Goal: Book appointment/travel/reservation

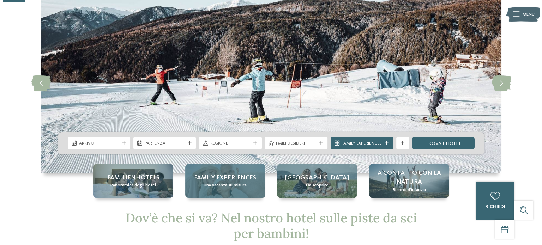
scroll to position [35, 0]
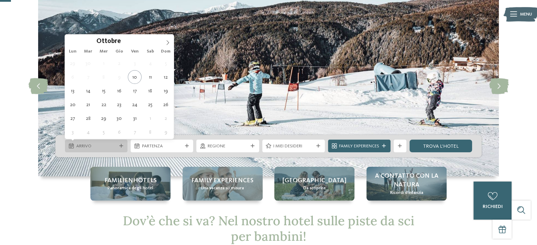
click at [121, 145] on icon at bounding box center [121, 146] width 4 height 4
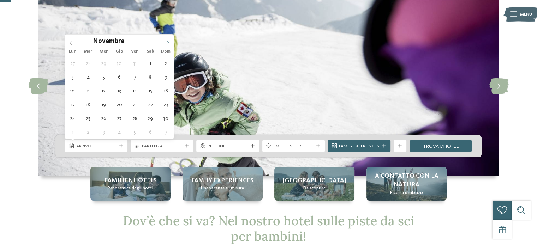
click at [166, 42] on icon at bounding box center [167, 42] width 5 height 5
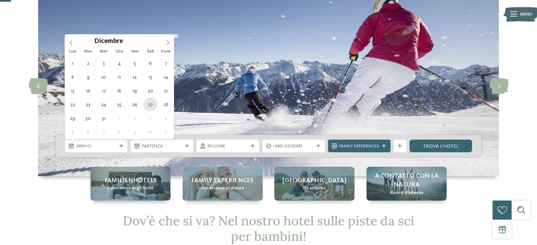
type div "[DATE]"
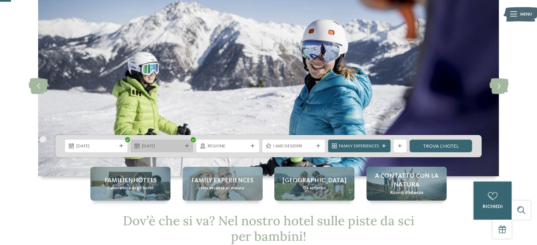
click at [187, 146] on icon at bounding box center [187, 146] width 4 height 4
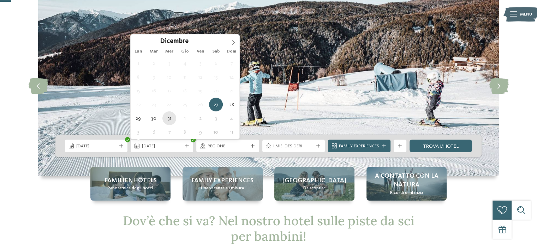
type div "[DATE]"
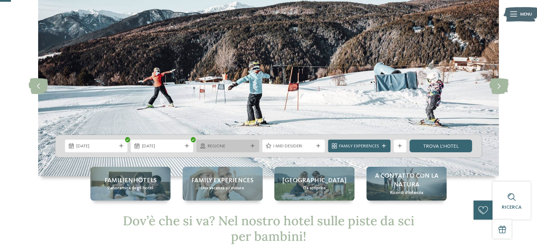
click at [253, 148] on icon at bounding box center [253, 146] width 4 height 4
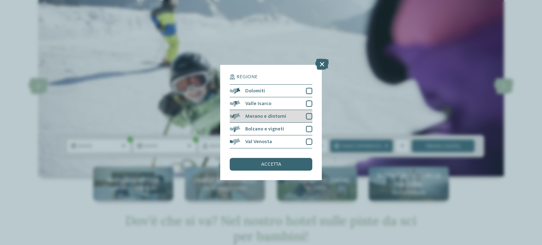
click at [308, 114] on div at bounding box center [309, 116] width 6 height 6
click at [277, 165] on span "accetta" at bounding box center [271, 164] width 20 height 5
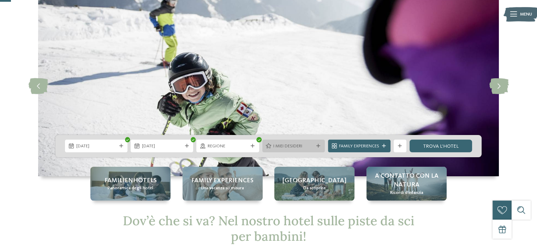
click at [316, 144] on icon at bounding box center [318, 146] width 4 height 4
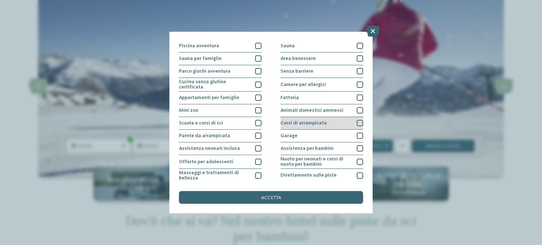
scroll to position [71, 0]
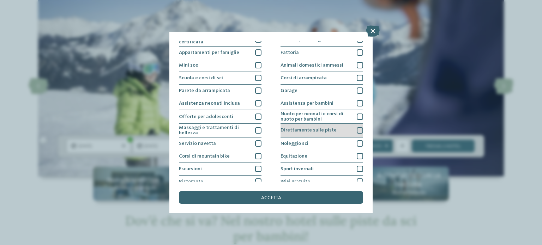
click at [357, 130] on div at bounding box center [360, 130] width 6 height 6
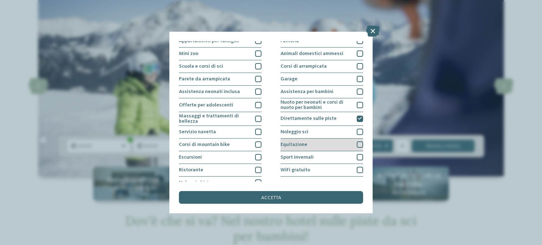
scroll to position [89, 0]
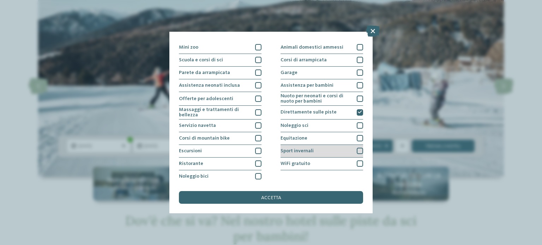
click at [357, 149] on div at bounding box center [360, 151] width 6 height 6
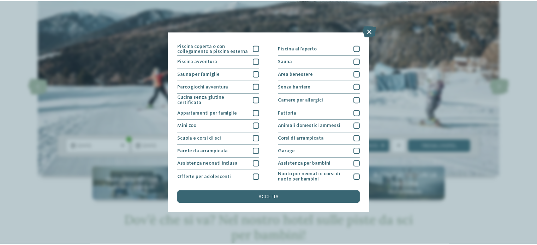
scroll to position [0, 0]
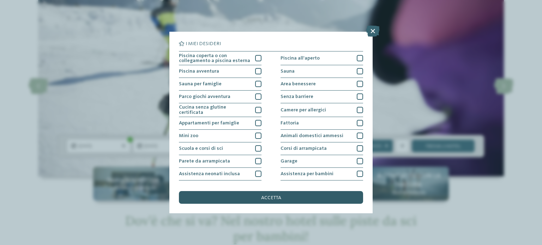
click at [277, 195] on div "accetta" at bounding box center [271, 197] width 184 height 13
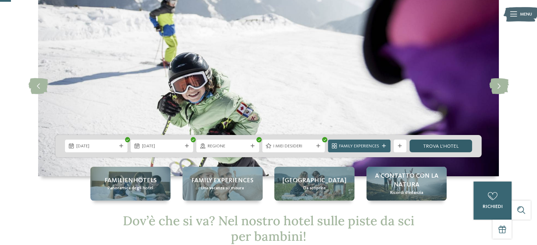
click at [425, 144] on link "trova l’hotel" at bounding box center [441, 146] width 62 height 13
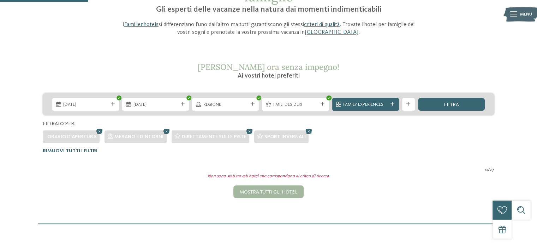
scroll to position [63, 0]
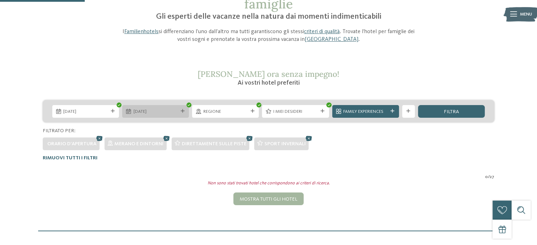
click at [182, 111] on icon at bounding box center [183, 111] width 4 height 4
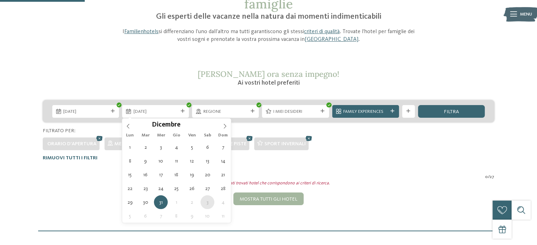
type div "[DATE]"
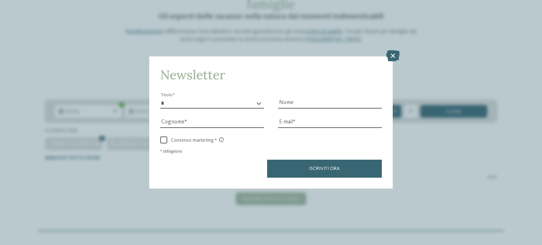
drag, startPoint x: 394, startPoint y: 55, endPoint x: 388, endPoint y: 55, distance: 5.3
click at [394, 54] on icon at bounding box center [393, 55] width 14 height 11
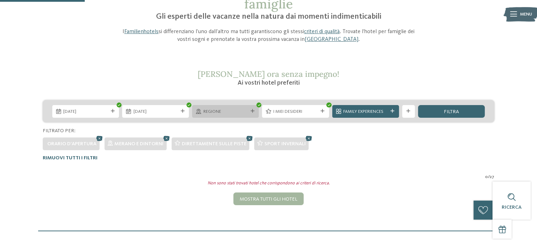
click at [251, 112] on icon at bounding box center [253, 111] width 4 height 4
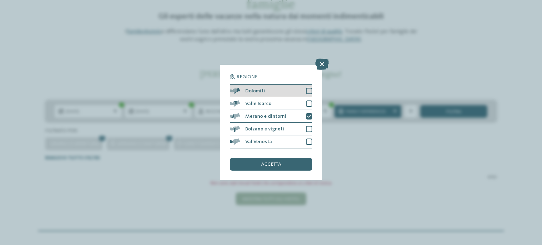
click at [308, 90] on div at bounding box center [309, 91] width 6 height 6
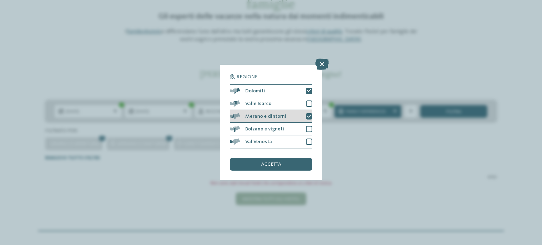
click at [309, 116] on icon at bounding box center [309, 117] width 4 height 4
click at [266, 167] on div "accetta" at bounding box center [271, 164] width 83 height 13
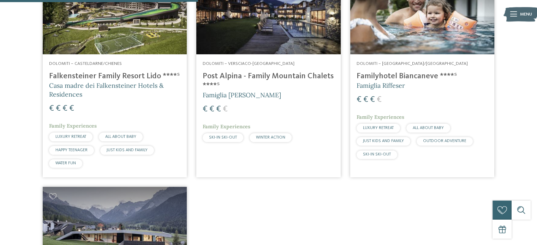
scroll to position [310, 0]
